Goal: Information Seeking & Learning: Learn about a topic

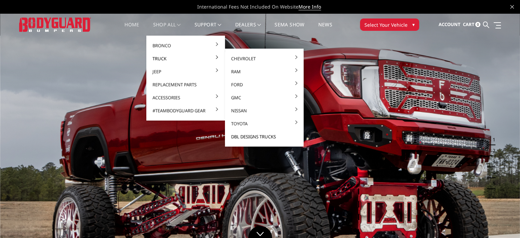
click at [254, 137] on link "DBL Designs Trucks" at bounding box center [264, 136] width 73 height 13
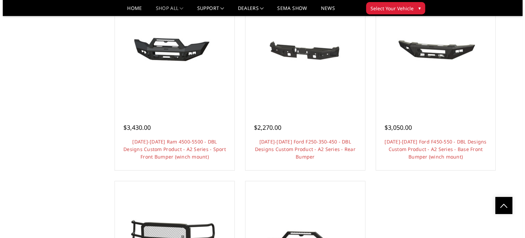
scroll to position [506, 0]
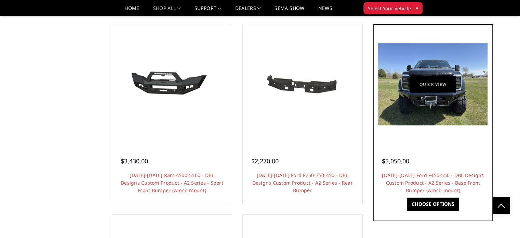
click at [447, 85] on link "Quick view" at bounding box center [433, 84] width 46 height 16
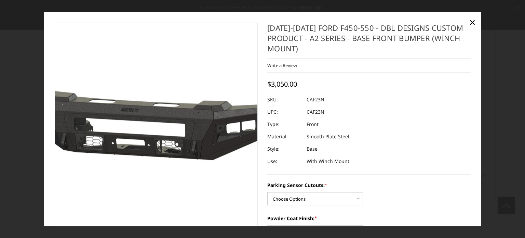
click at [162, 117] on img at bounding box center [147, 126] width 438 height 208
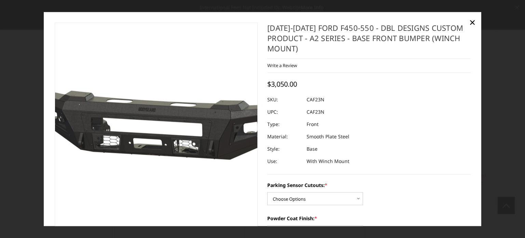
click at [148, 129] on img at bounding box center [164, 126] width 438 height 208
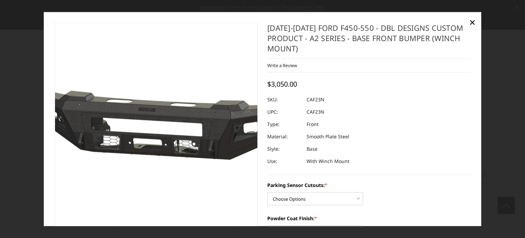
click at [148, 129] on img at bounding box center [164, 126] width 438 height 208
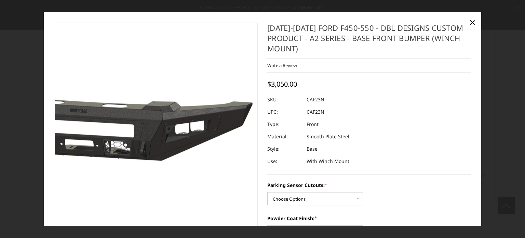
click at [204, 94] on img at bounding box center [96, 126] width 438 height 208
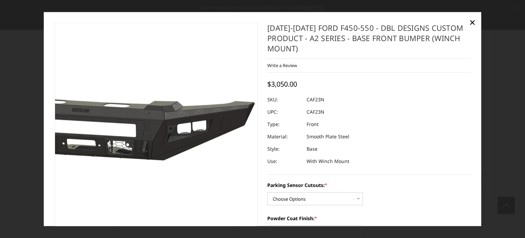
click at [204, 94] on img at bounding box center [98, 126] width 438 height 208
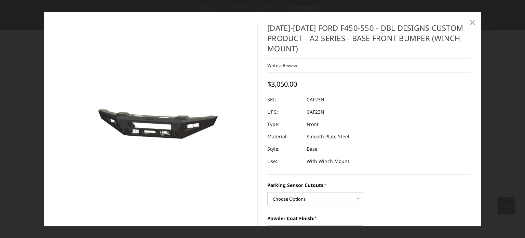
click at [472, 24] on span "×" at bounding box center [472, 22] width 6 height 15
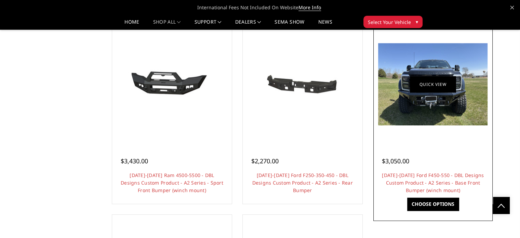
click at [433, 86] on link "Quick view" at bounding box center [433, 84] width 46 height 16
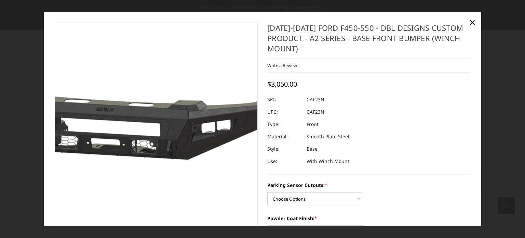
click at [183, 131] on img at bounding box center [122, 126] width 438 height 208
